Goal: Learn about a topic

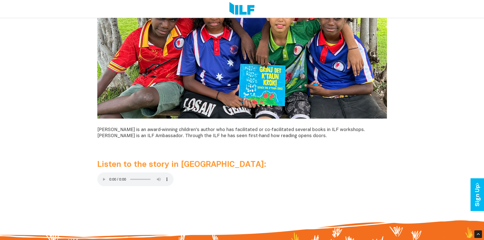
scroll to position [457, 0]
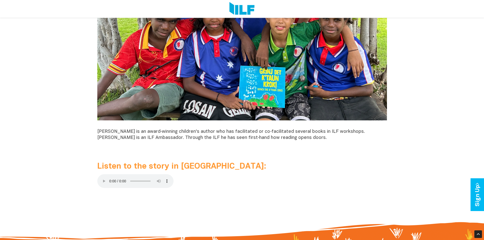
scroll to position [432, 0]
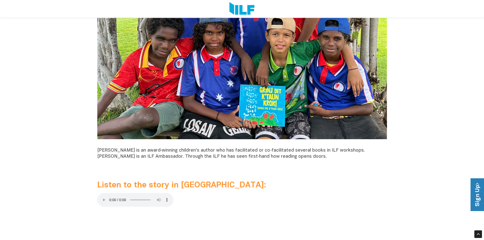
click at [475, 198] on link "Sign Up" at bounding box center [477, 194] width 14 height 33
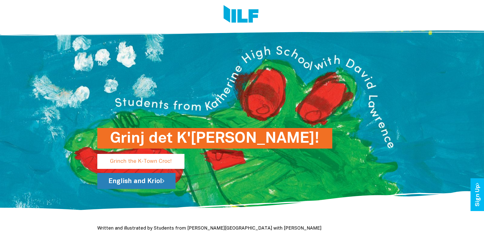
click at [150, 180] on link "English and Kriol" at bounding box center [136, 181] width 78 height 16
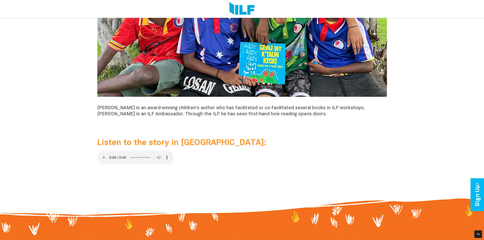
scroll to position [482, 0]
